Goal: Find specific page/section: Find specific page/section

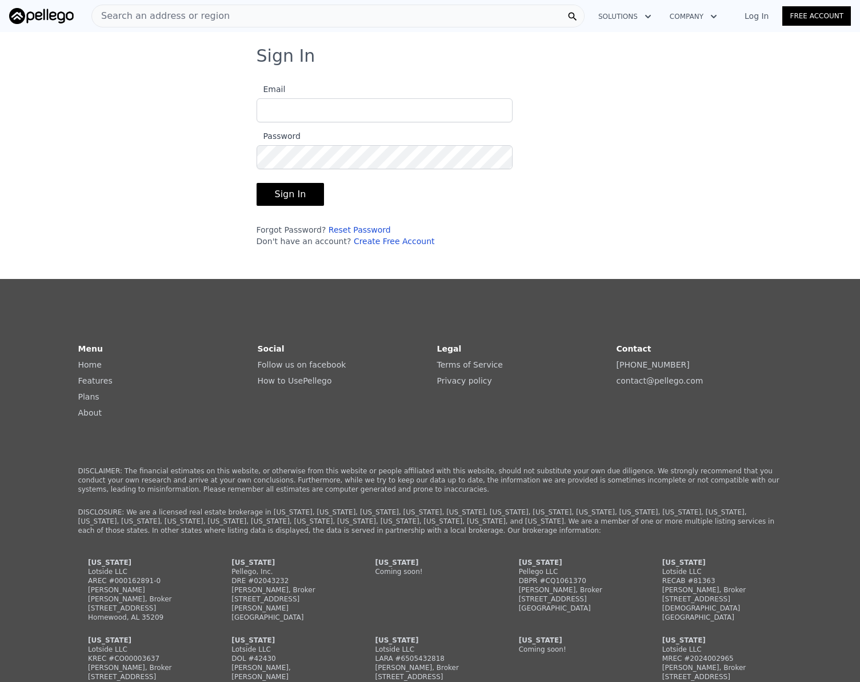
type input "[EMAIL_ADDRESS][DOMAIN_NAME]"
click at [301, 193] on button "Sign In" at bounding box center [291, 194] width 68 height 23
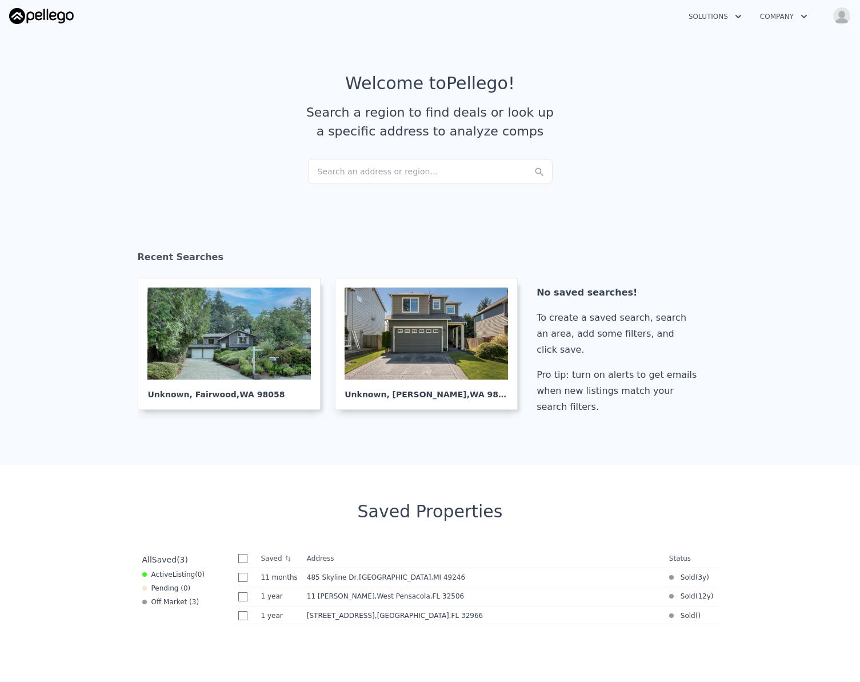
click at [358, 162] on div "Search an address or region..." at bounding box center [430, 171] width 245 height 25
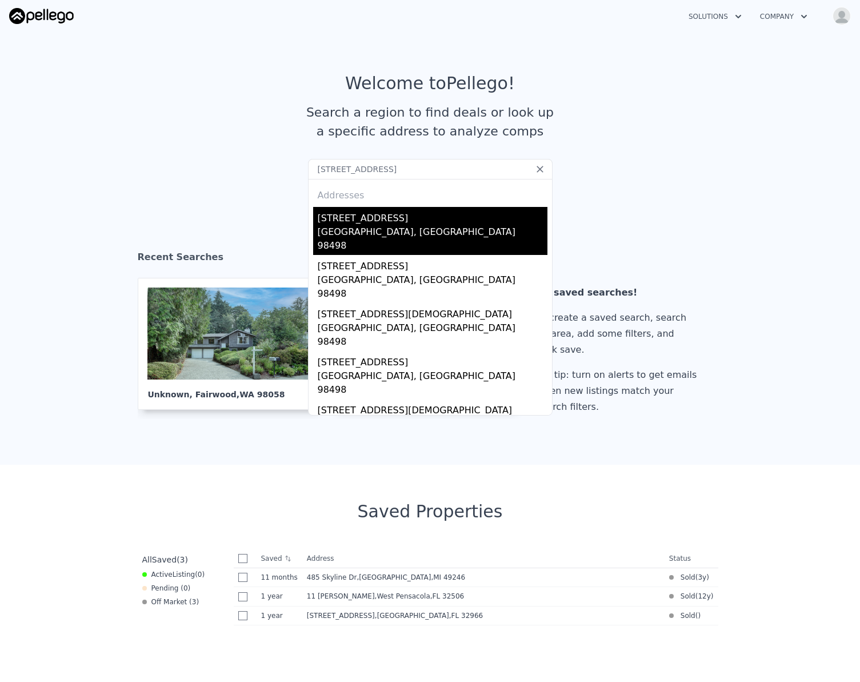
type input "[STREET_ADDRESS]"
click at [357, 231] on div "[GEOGRAPHIC_DATA], [GEOGRAPHIC_DATA] 98498" at bounding box center [433, 240] width 230 height 30
